Goal: Information Seeking & Learning: Learn about a topic

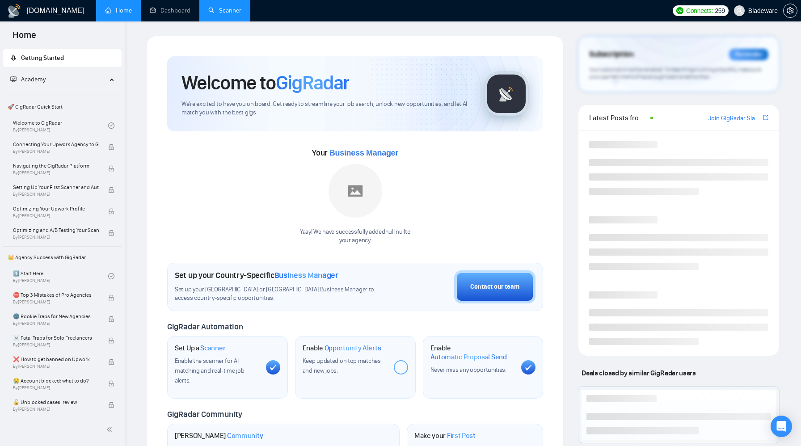
click at [222, 7] on link "Scanner" at bounding box center [224, 11] width 33 height 8
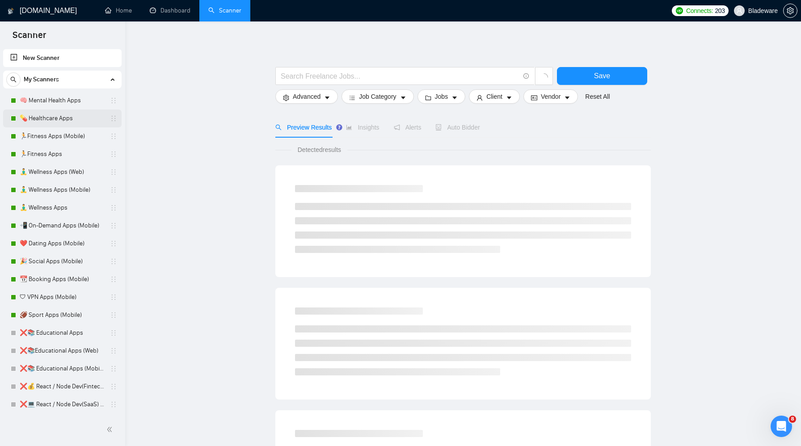
click at [47, 115] on link "💊 Healthcare Apps" at bounding box center [62, 118] width 85 height 18
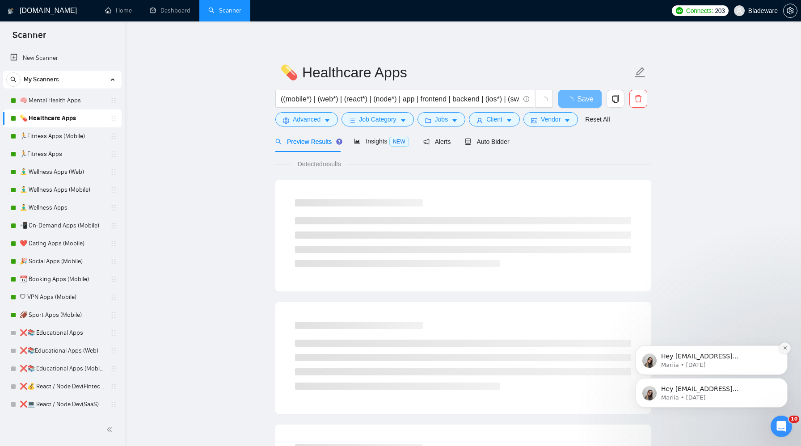
click at [779, 348] on button "Dismiss notification" at bounding box center [785, 348] width 12 height 12
click at [783, 379] on icon "Dismiss notification" at bounding box center [785, 380] width 5 height 5
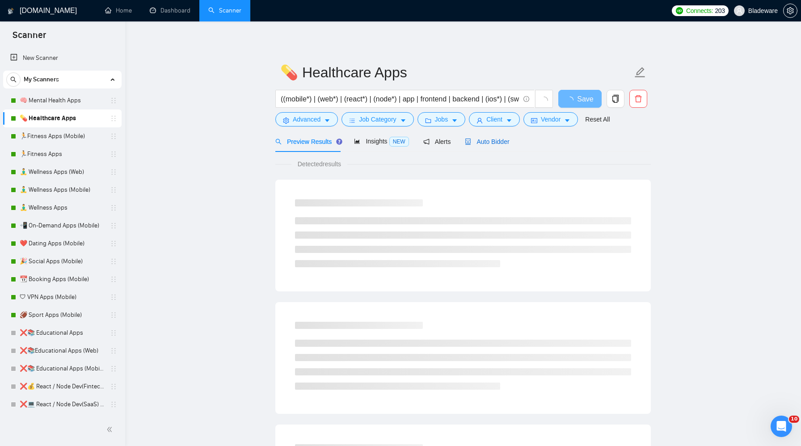
click at [485, 146] on div "Auto Bidder" at bounding box center [487, 142] width 44 height 10
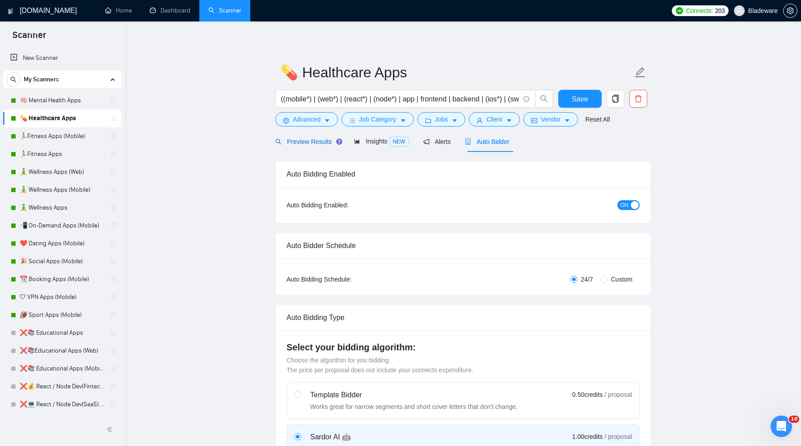
click at [315, 143] on span "Preview Results" at bounding box center [307, 141] width 64 height 7
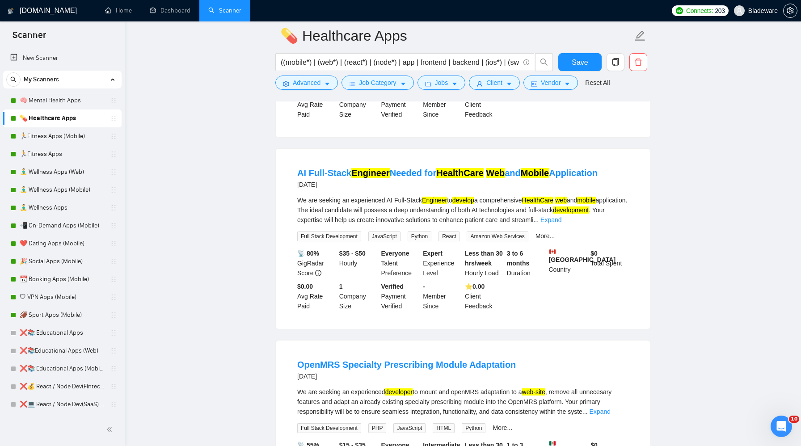
scroll to position [1349, 0]
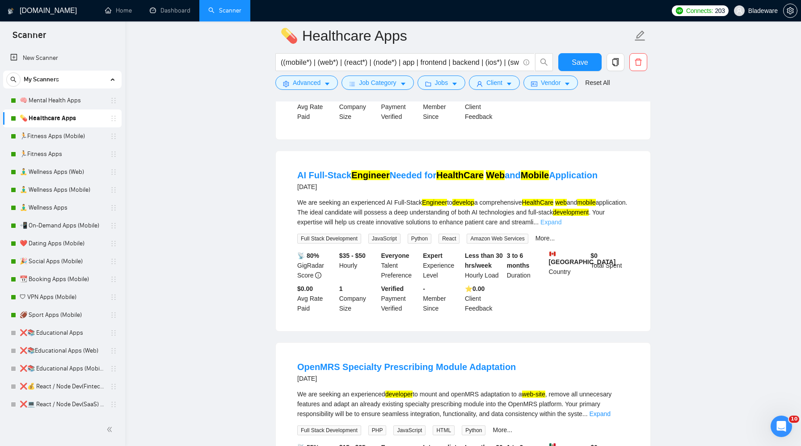
click at [561, 226] on link "Expand" at bounding box center [550, 222] width 21 height 7
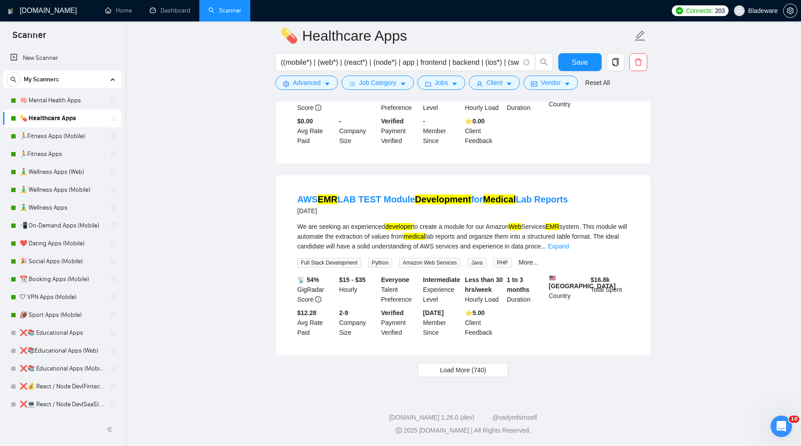
scroll to position [1783, 0]
click at [451, 369] on span "Load More (740)" at bounding box center [463, 370] width 46 height 10
click at [569, 243] on link "Expand" at bounding box center [558, 246] width 21 height 7
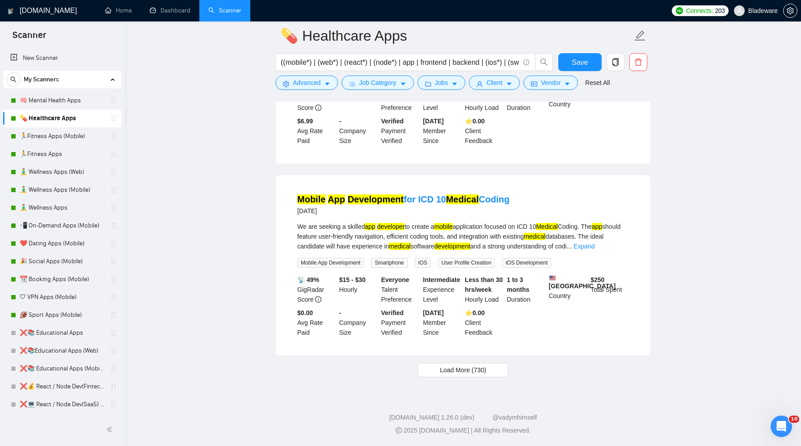
scroll to position [3935, 0]
click at [445, 376] on button "Load More (730)" at bounding box center [463, 370] width 90 height 14
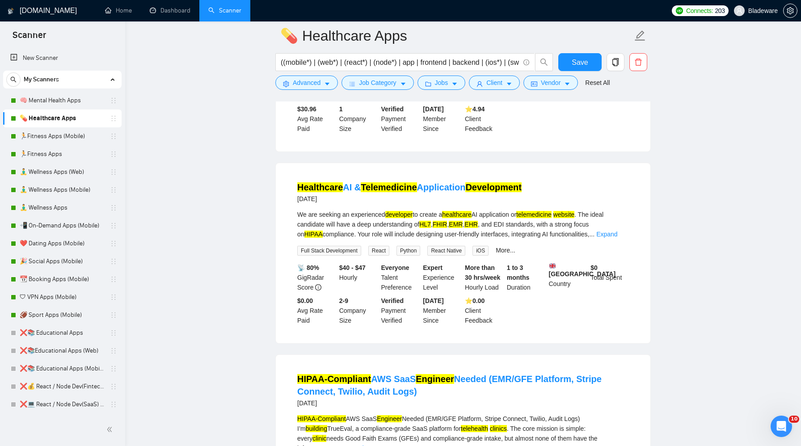
scroll to position [4300, 0]
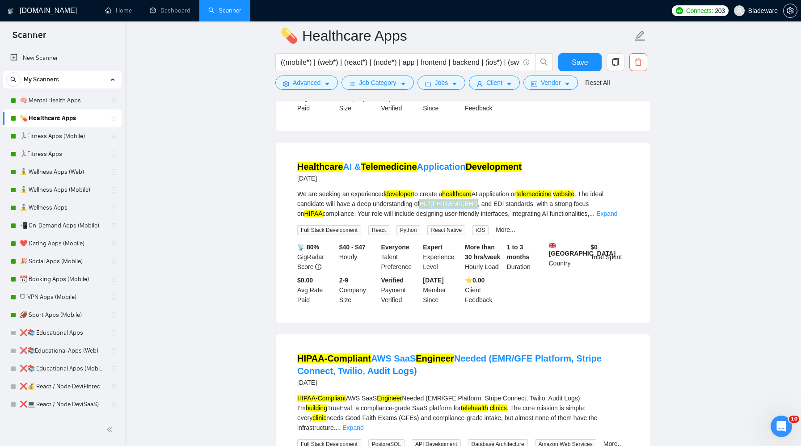
drag, startPoint x: 425, startPoint y: 274, endPoint x: 486, endPoint y: 270, distance: 60.5
click at [486, 219] on div "We are seeking an experienced developer to create a healthcare AI application o…" at bounding box center [463, 203] width 332 height 29
copy div "HL7 , FHIR , EMR , EHR"
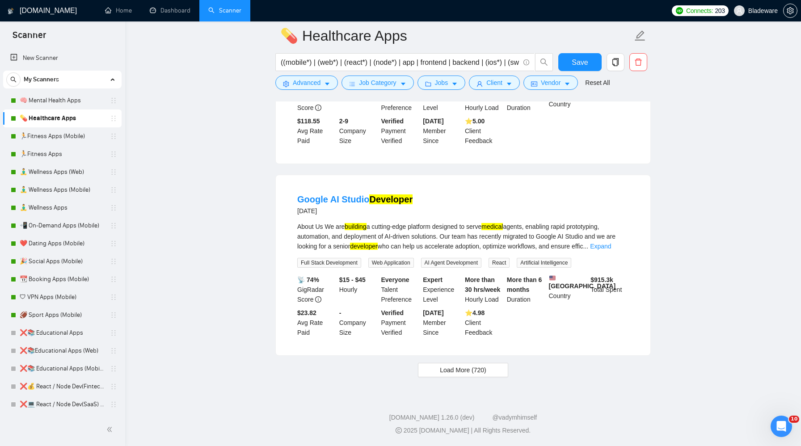
scroll to position [5951, 0]
click at [466, 375] on button "Load More (720)" at bounding box center [463, 370] width 90 height 14
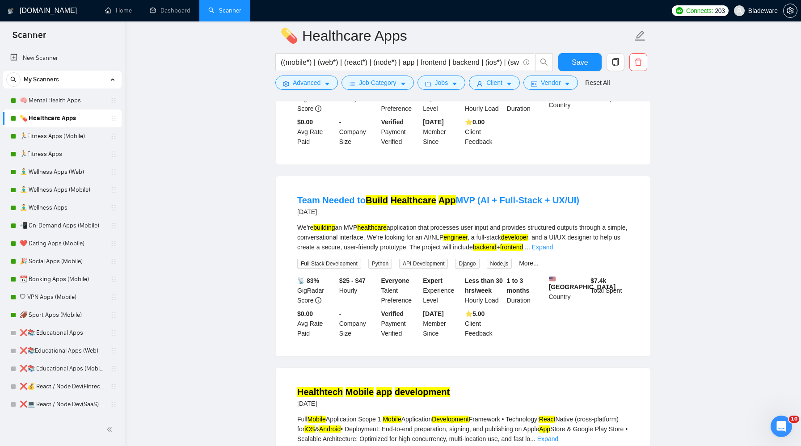
scroll to position [6488, 0]
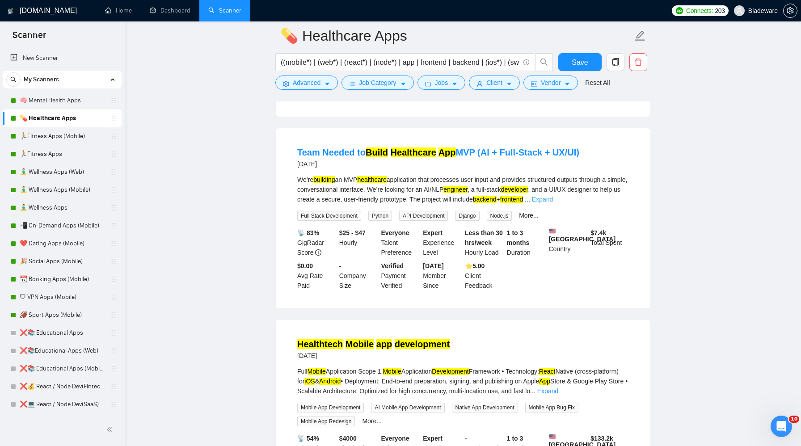
click at [553, 203] on link "Expand" at bounding box center [542, 199] width 21 height 7
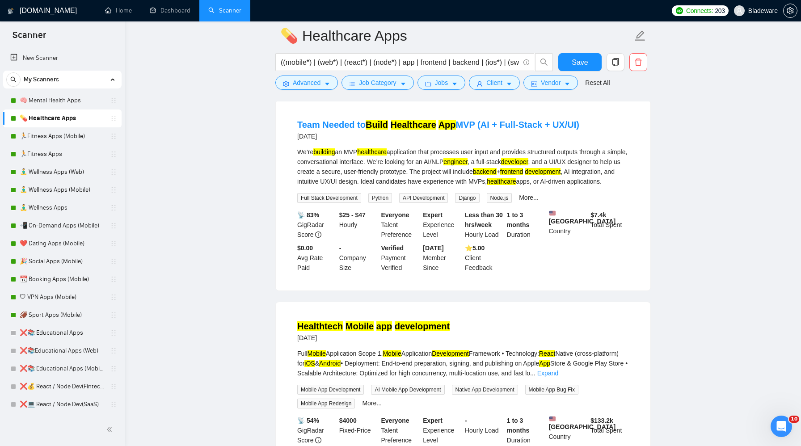
scroll to position [6515, 0]
click at [532, 203] on div "More..." at bounding box center [528, 198] width 23 height 10
click at [534, 202] on link "More..." at bounding box center [529, 197] width 20 height 7
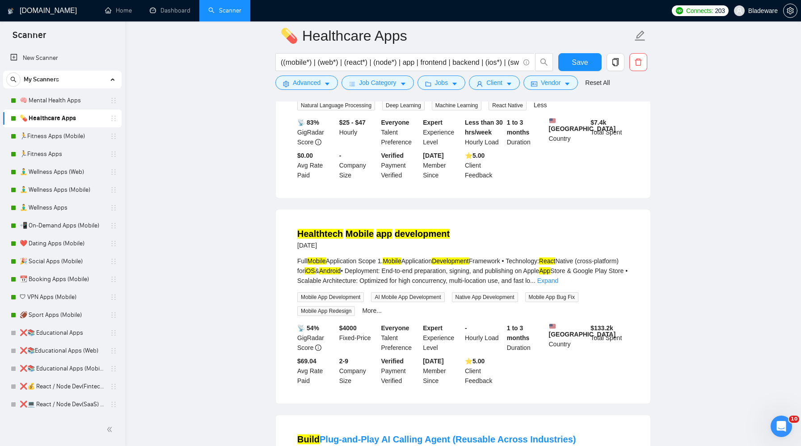
scroll to position [6647, 0]
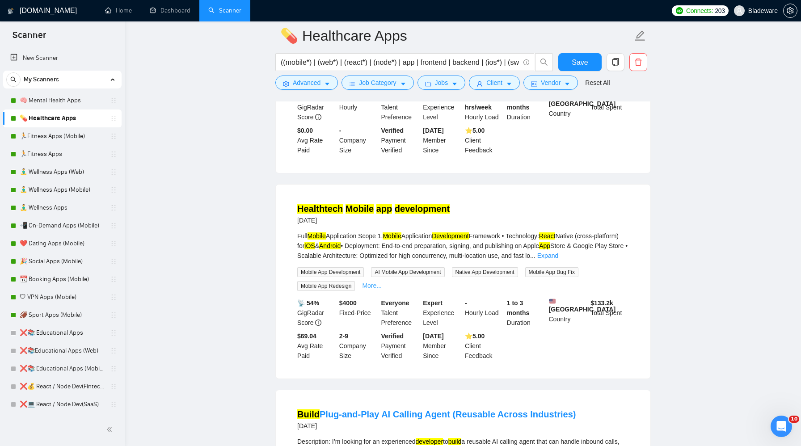
click at [371, 289] on link "More..." at bounding box center [372, 285] width 20 height 7
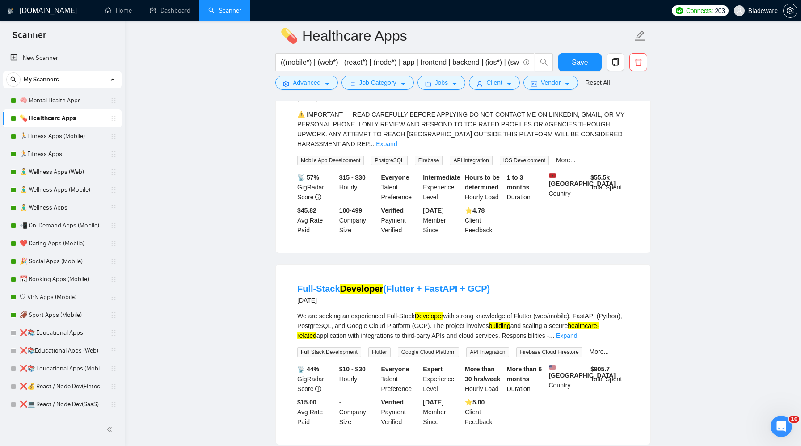
scroll to position [7392, 0]
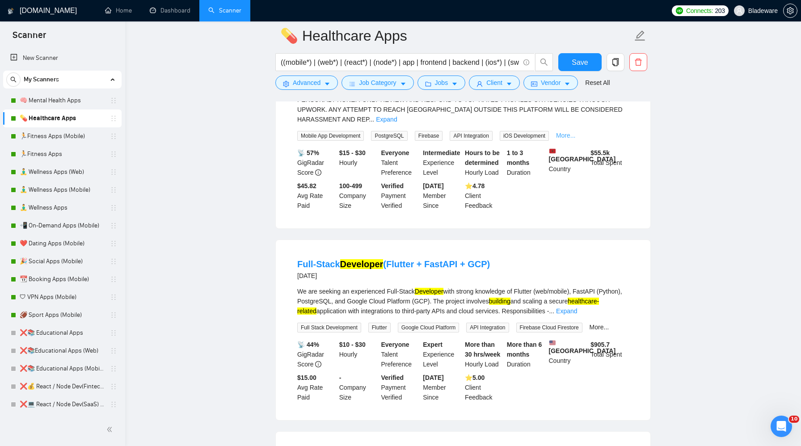
click at [576, 139] on link "More..." at bounding box center [566, 135] width 20 height 7
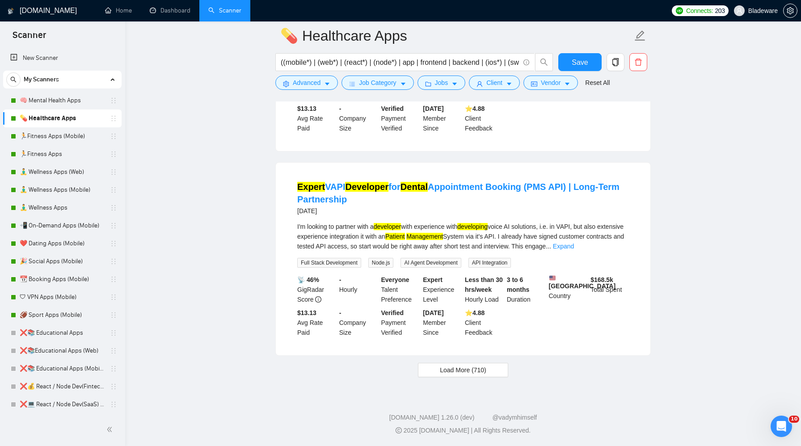
scroll to position [7990, 0]
click at [459, 367] on span "Load More (710)" at bounding box center [463, 370] width 46 height 10
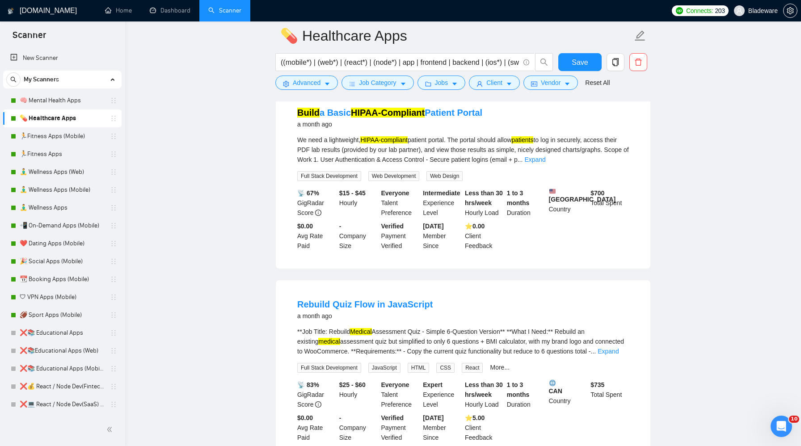
scroll to position [9329, 0]
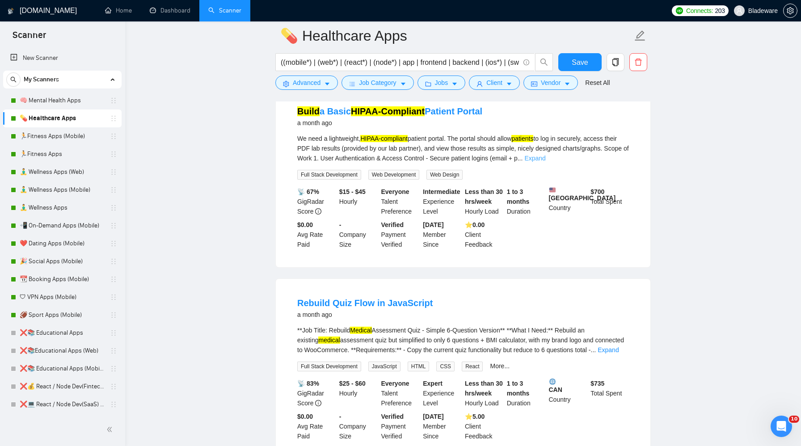
click at [545, 162] on link "Expand" at bounding box center [534, 158] width 21 height 7
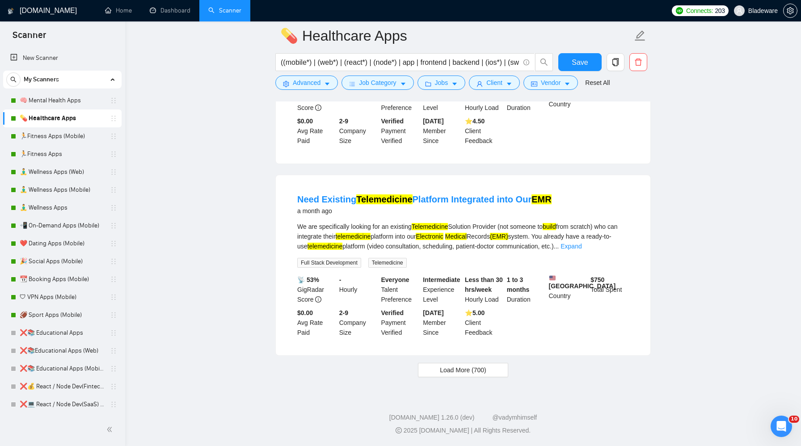
scroll to position [10044, 0]
click at [581, 250] on link "Expand" at bounding box center [570, 246] width 21 height 7
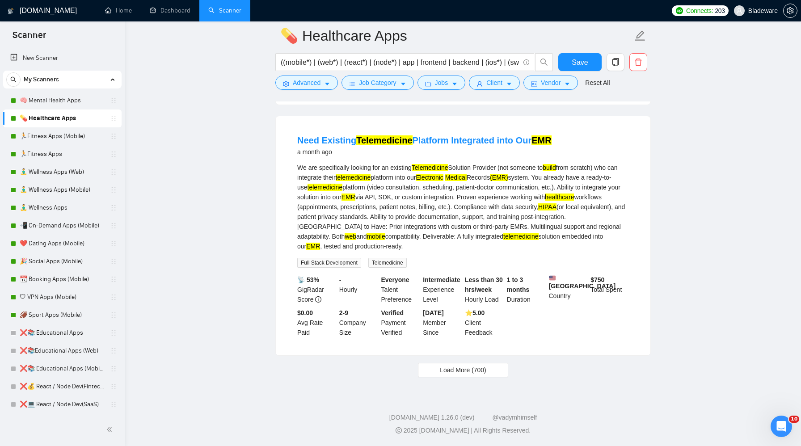
scroll to position [10149, 0]
click at [455, 374] on span "Load More (700)" at bounding box center [463, 370] width 46 height 10
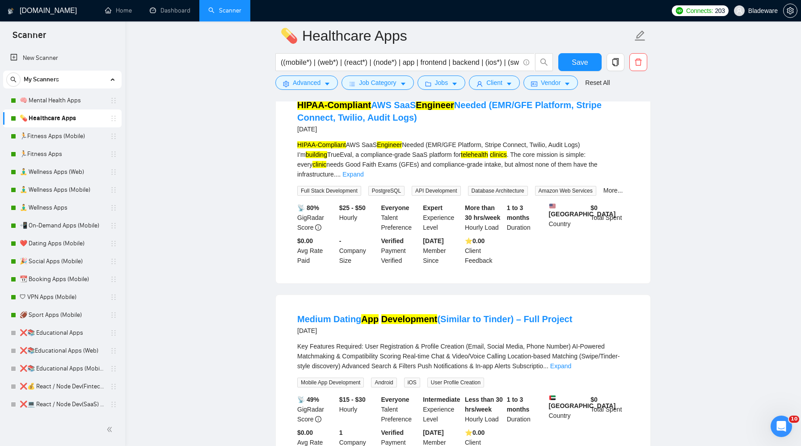
scroll to position [4553, 0]
click at [363, 178] on link "Expand" at bounding box center [352, 174] width 21 height 7
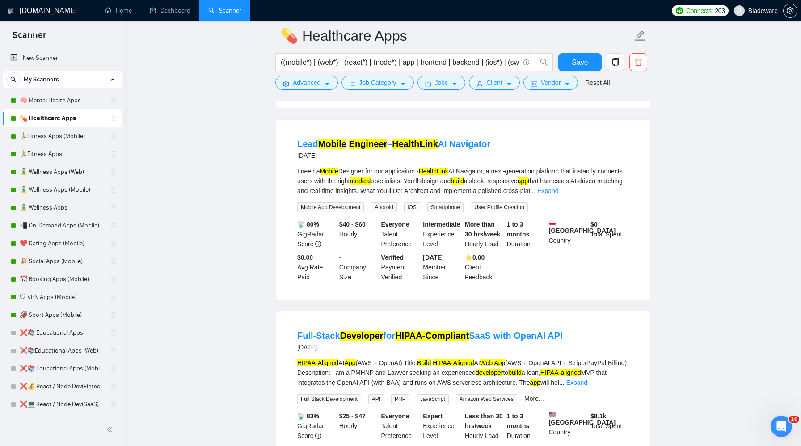
scroll to position [5437, 0]
click at [558, 194] on link "Expand" at bounding box center [547, 190] width 21 height 7
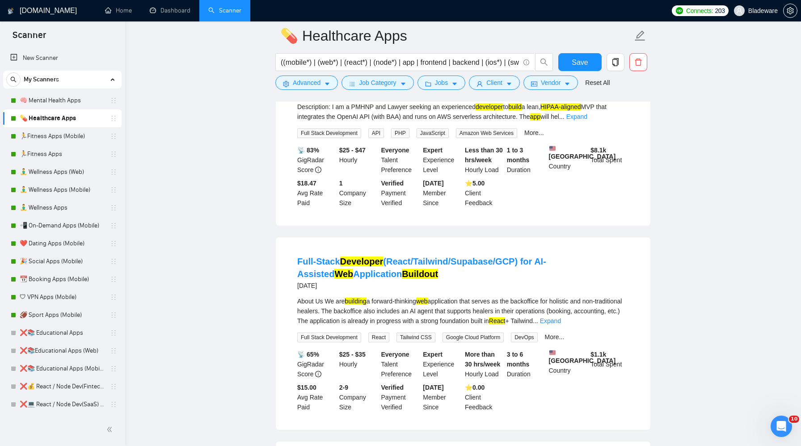
scroll to position [5785, 0]
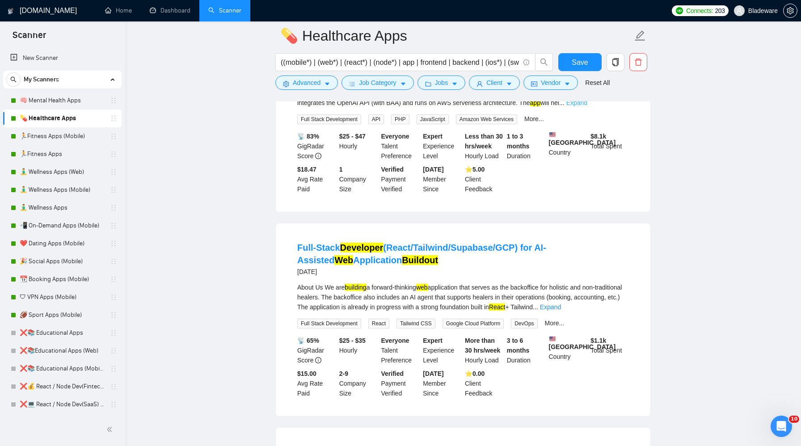
click at [587, 106] on link "Expand" at bounding box center [576, 102] width 21 height 7
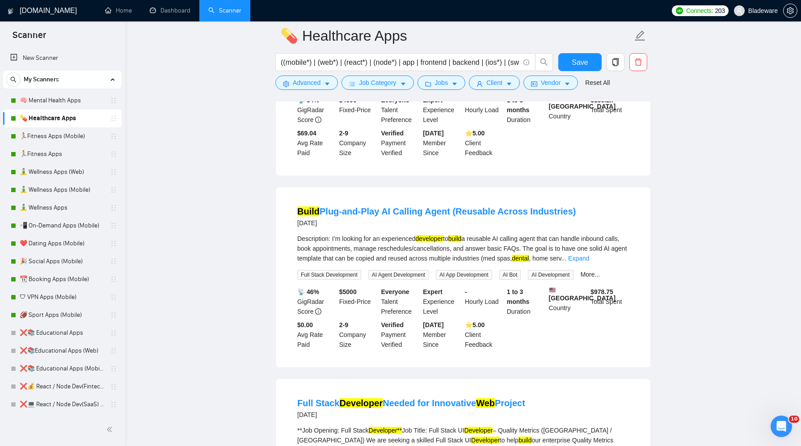
scroll to position [7370, 0]
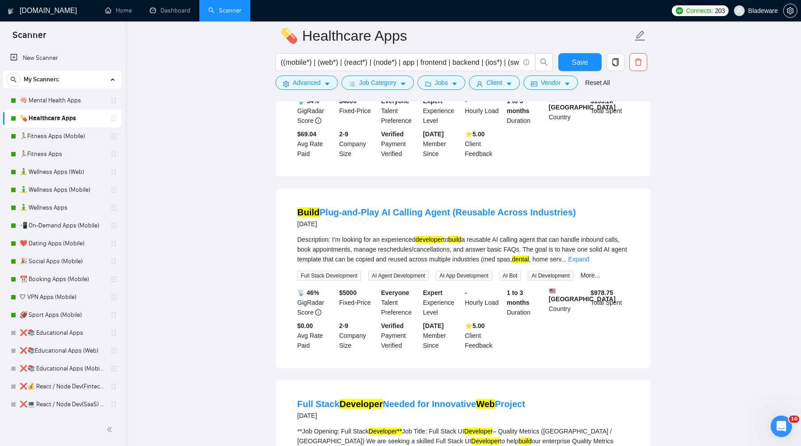
click at [558, 57] on link "Expand" at bounding box center [547, 53] width 21 height 7
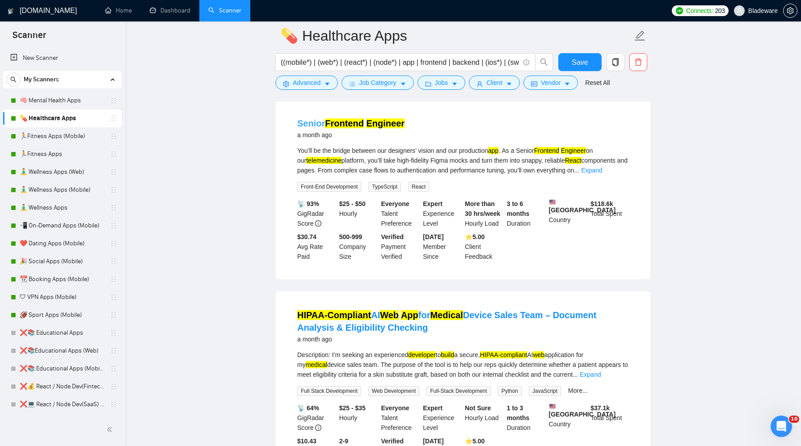
scroll to position [11925, 0]
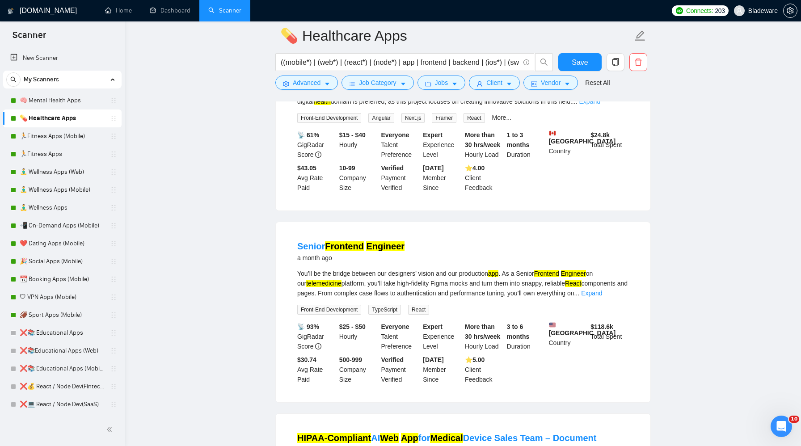
click at [600, 105] on link "Expand" at bounding box center [589, 101] width 21 height 7
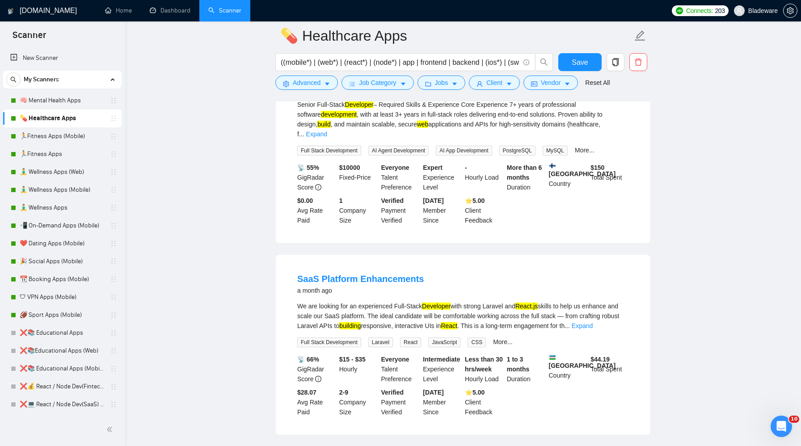
scroll to position [12506, 0]
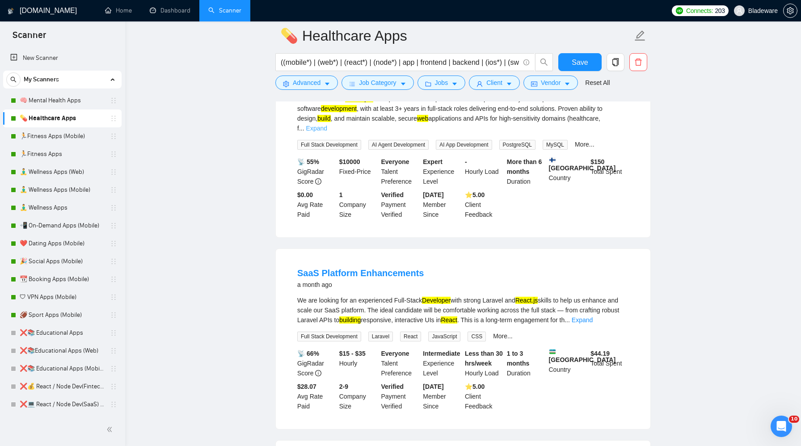
click at [327, 132] on link "Expand" at bounding box center [316, 128] width 21 height 7
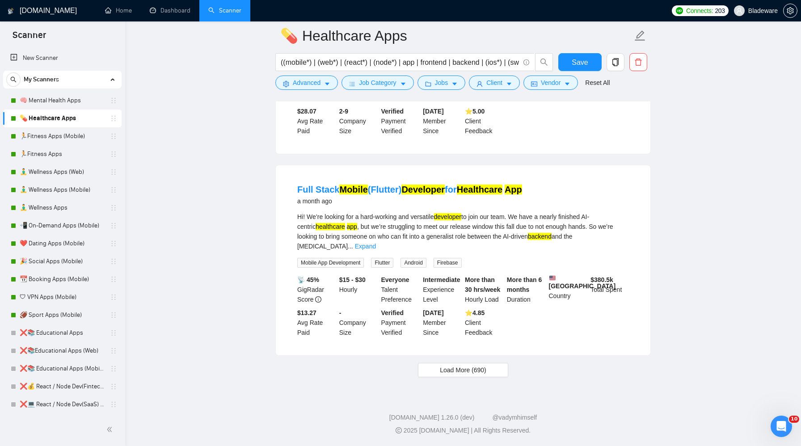
scroll to position [13047, 0]
click at [376, 250] on link "Expand" at bounding box center [365, 246] width 21 height 7
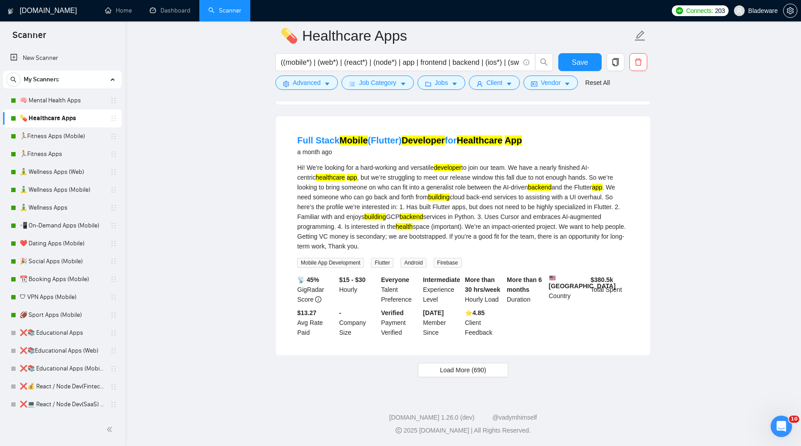
scroll to position [13176, 0]
click at [465, 370] on span "Load More (690)" at bounding box center [463, 370] width 46 height 10
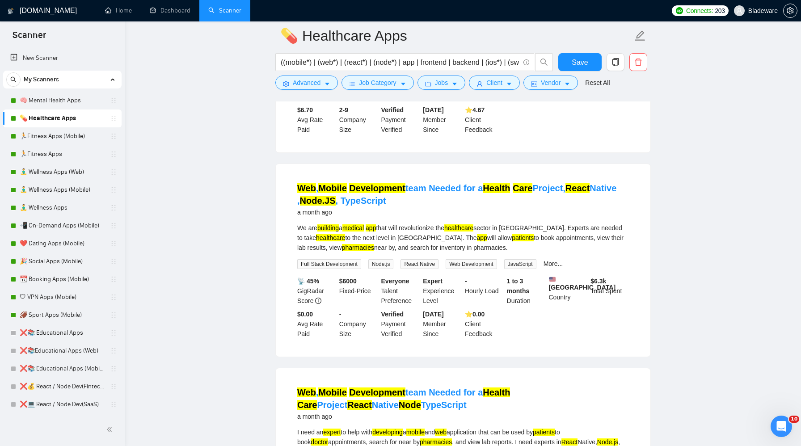
scroll to position [14754, 0]
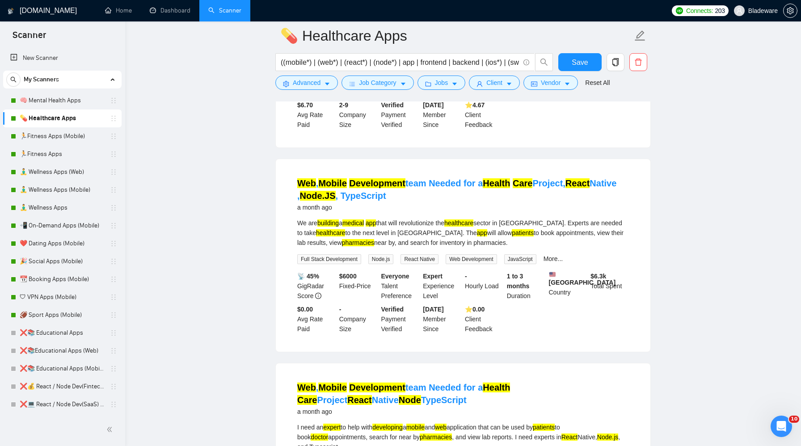
click at [526, 42] on link "Expand" at bounding box center [515, 38] width 21 height 7
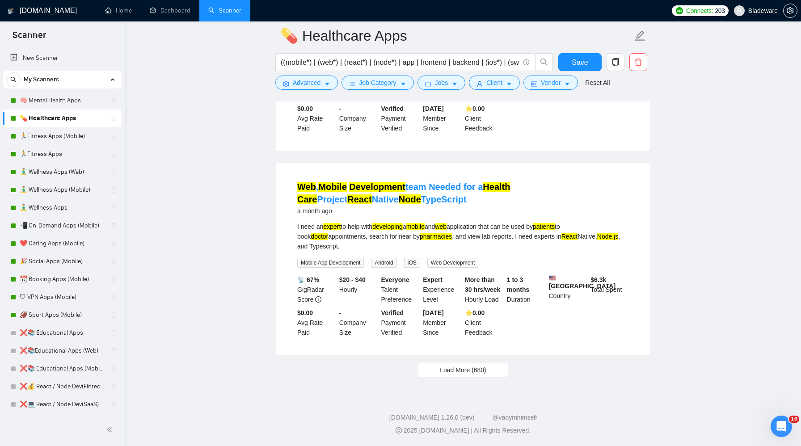
scroll to position [15232, 0]
click at [443, 371] on span "Load More (680)" at bounding box center [463, 370] width 46 height 10
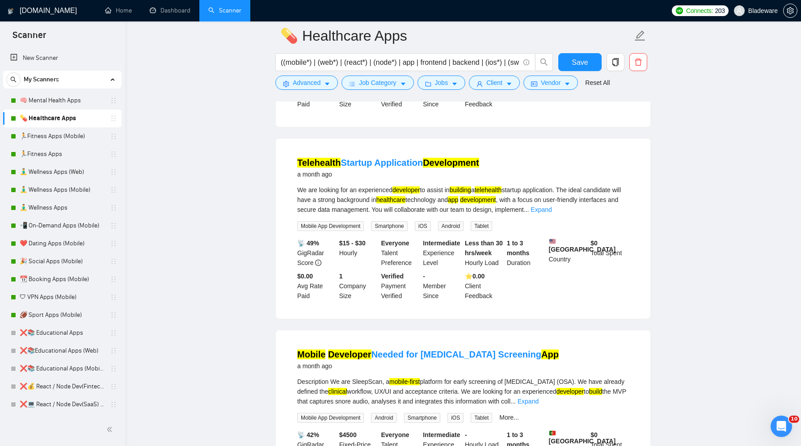
scroll to position [16026, 0]
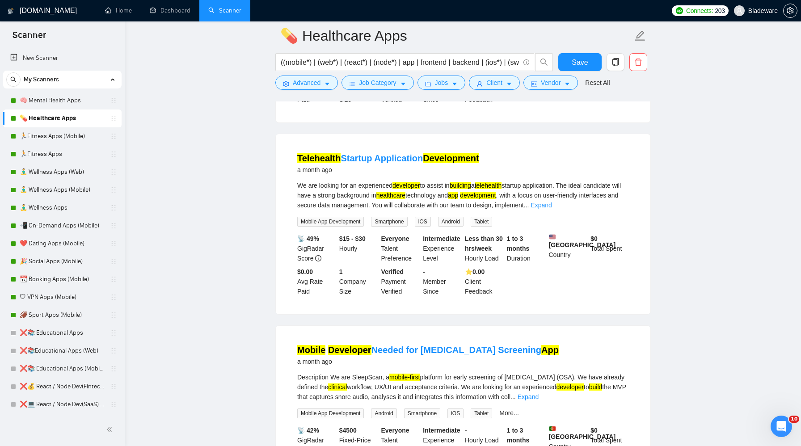
click at [600, 17] on link "Expand" at bounding box center [589, 13] width 21 height 7
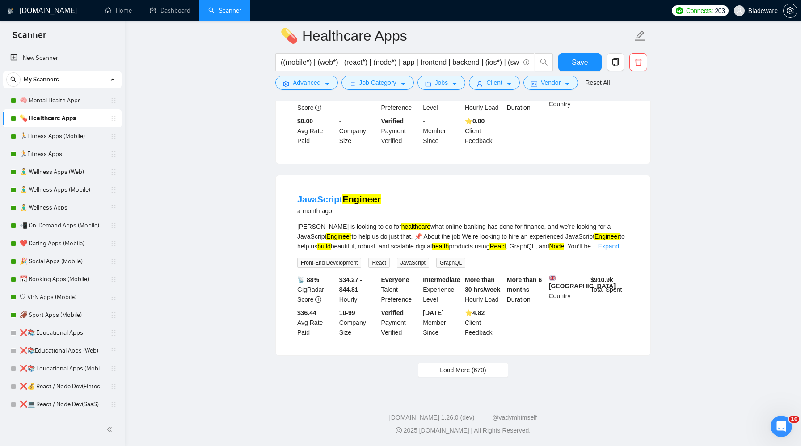
scroll to position [17312, 0]
